Goal: Task Accomplishment & Management: Use online tool/utility

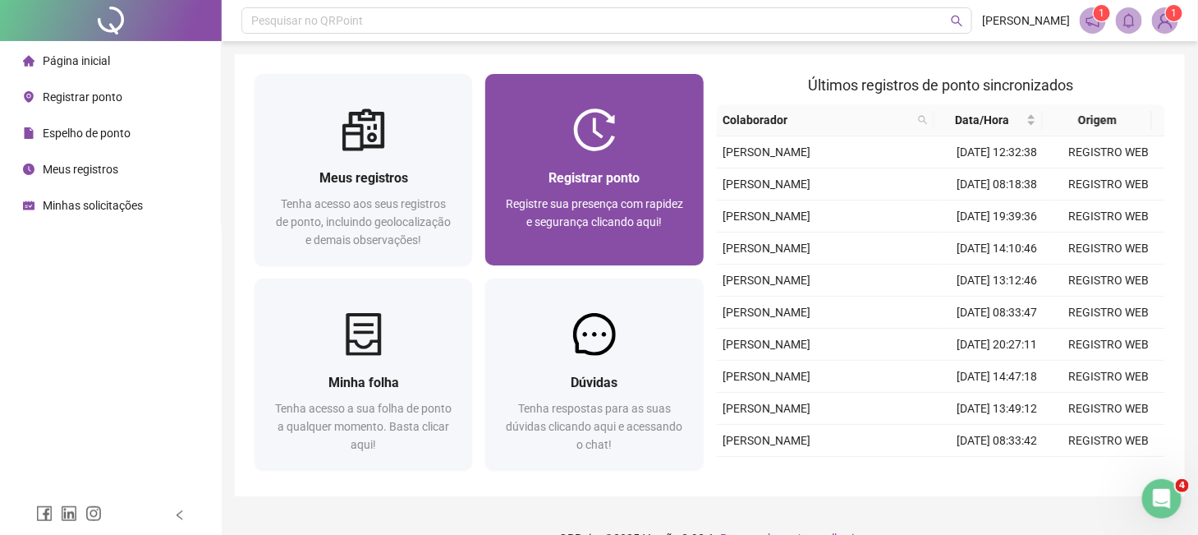
click at [638, 182] on span "Registrar ponto" at bounding box center [594, 178] width 91 height 16
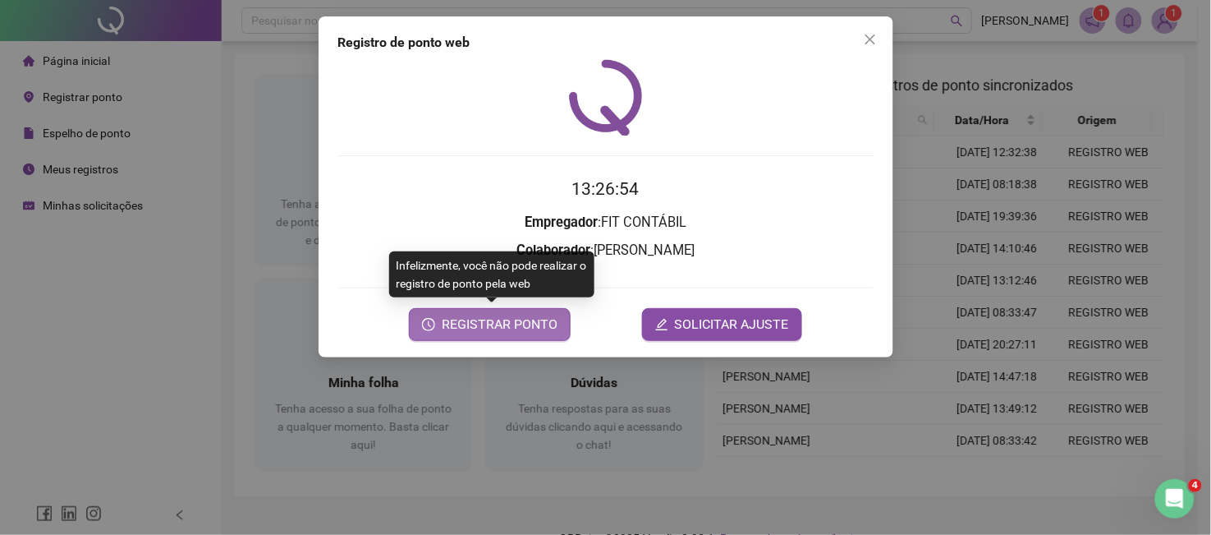
click at [544, 319] on span "REGISTRAR PONTO" at bounding box center [500, 325] width 116 height 20
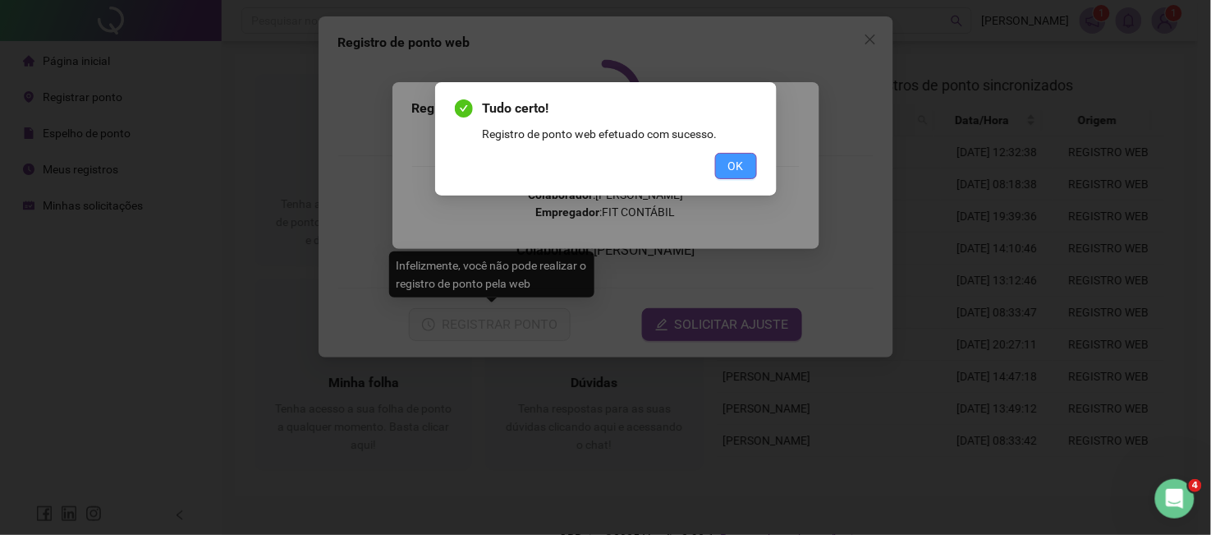
click at [723, 166] on button "OK" at bounding box center [736, 166] width 42 height 26
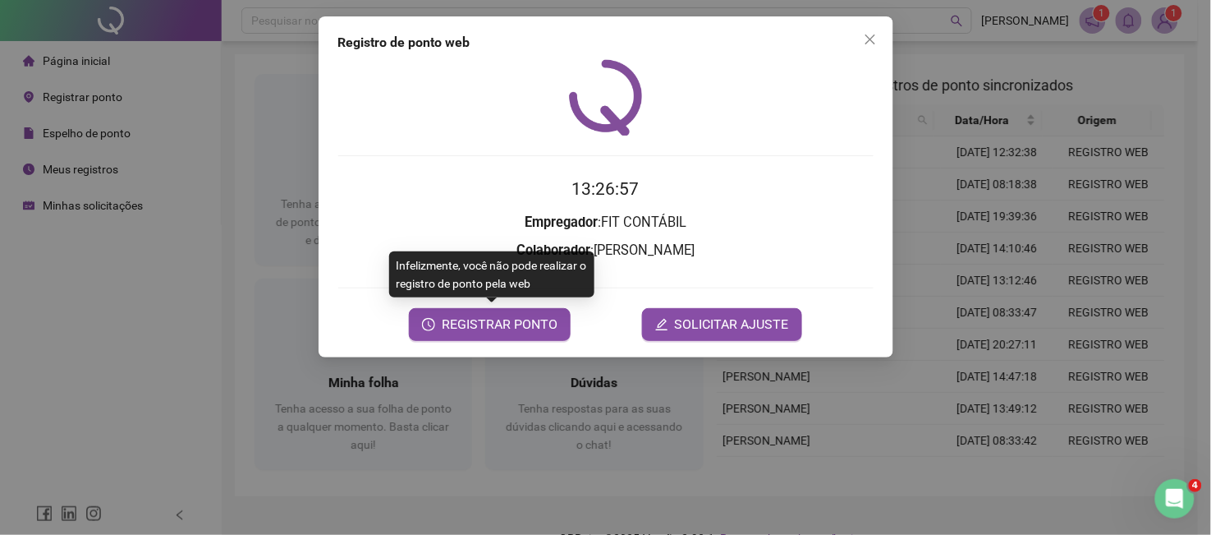
drag, startPoint x: 868, startPoint y: 41, endPoint x: 785, endPoint y: 70, distance: 87.8
click at [869, 41] on icon "close" at bounding box center [870, 39] width 10 height 10
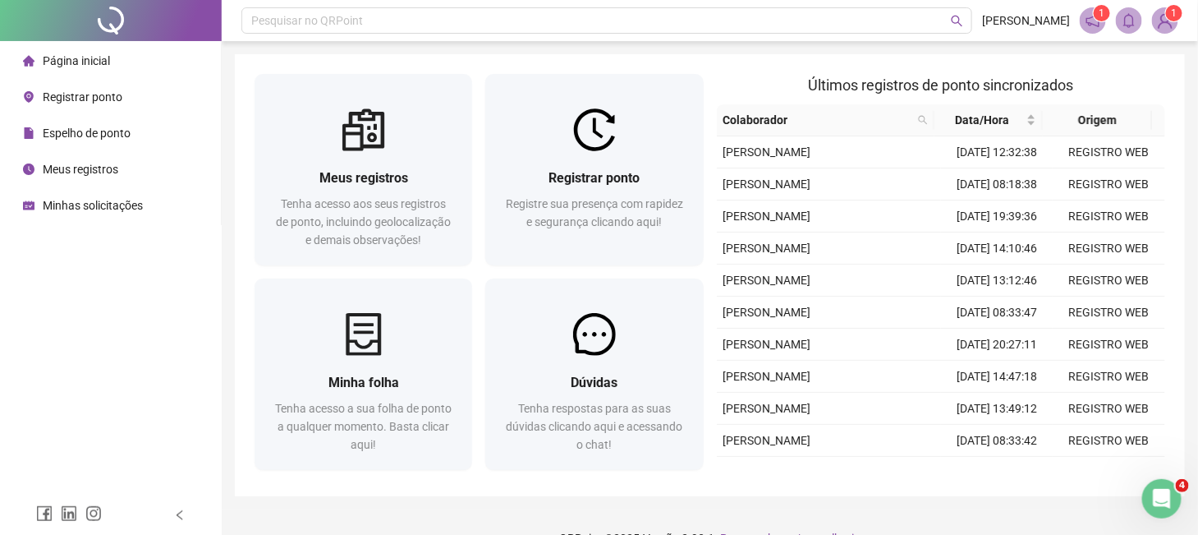
click at [84, 163] on span "Meus registros" at bounding box center [81, 169] width 76 height 13
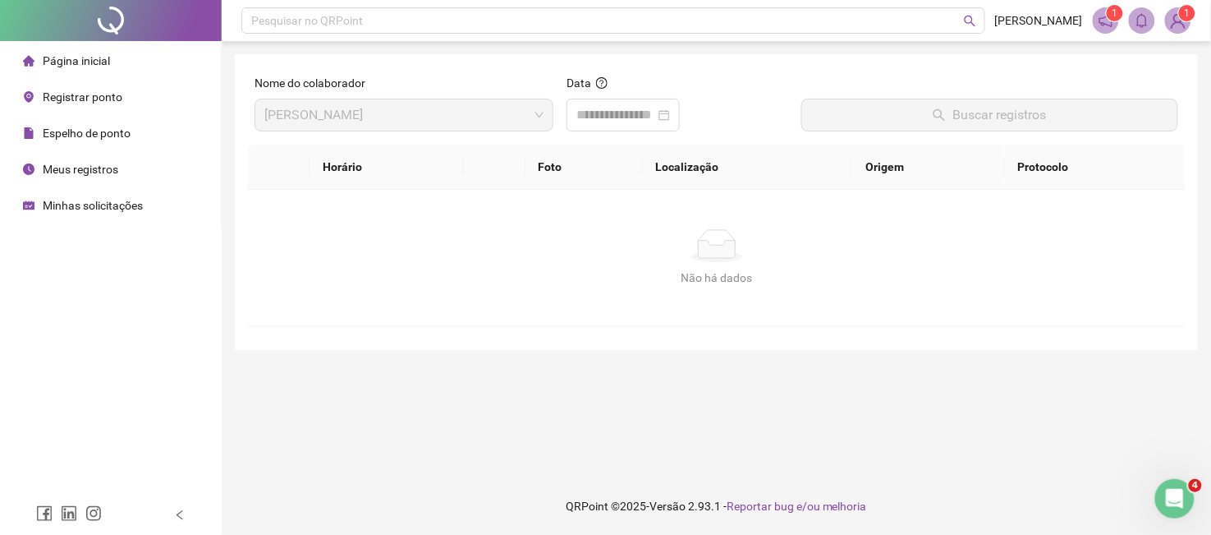
click at [92, 54] on span "Página inicial" at bounding box center [76, 60] width 67 height 13
